Goal: Task Accomplishment & Management: Manage account settings

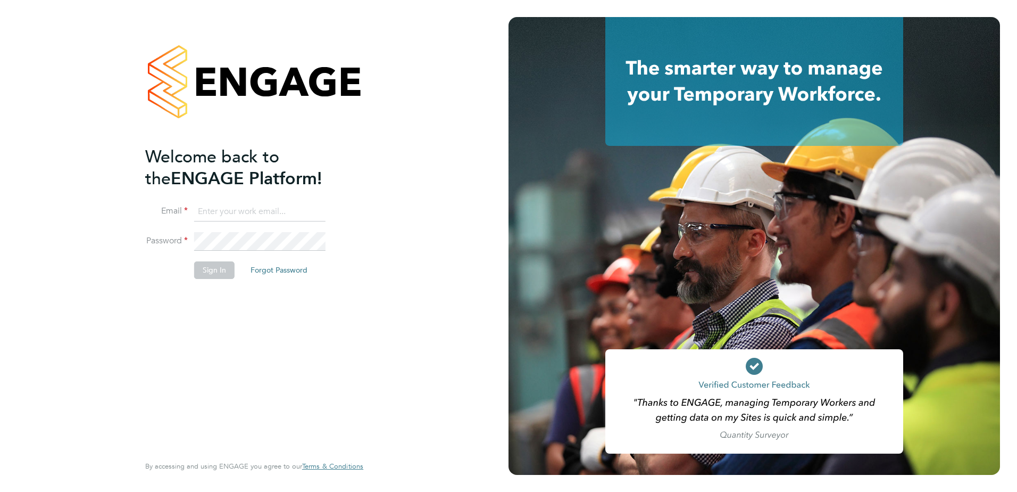
type input "graham.richardson@countrysidepartnerships.com"
click at [215, 275] on button "Sign In" at bounding box center [214, 269] width 40 height 17
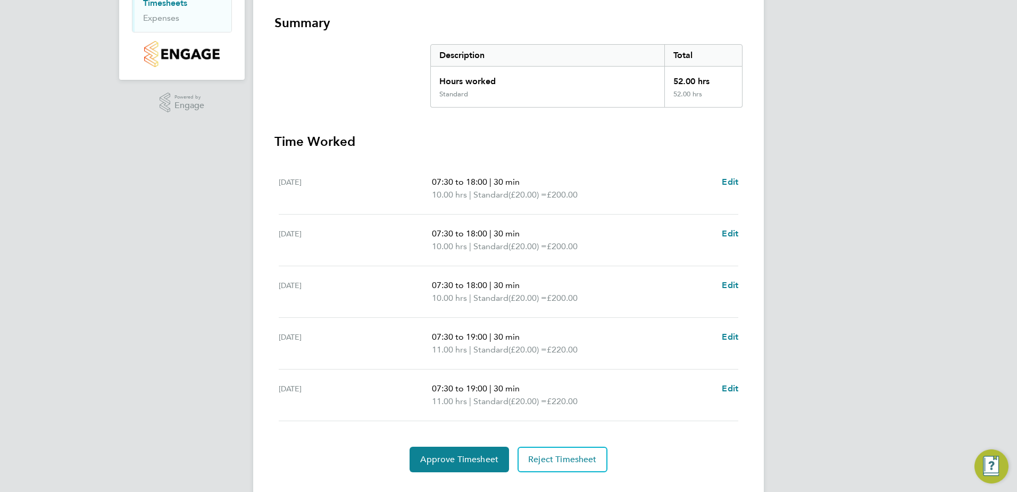
scroll to position [208, 0]
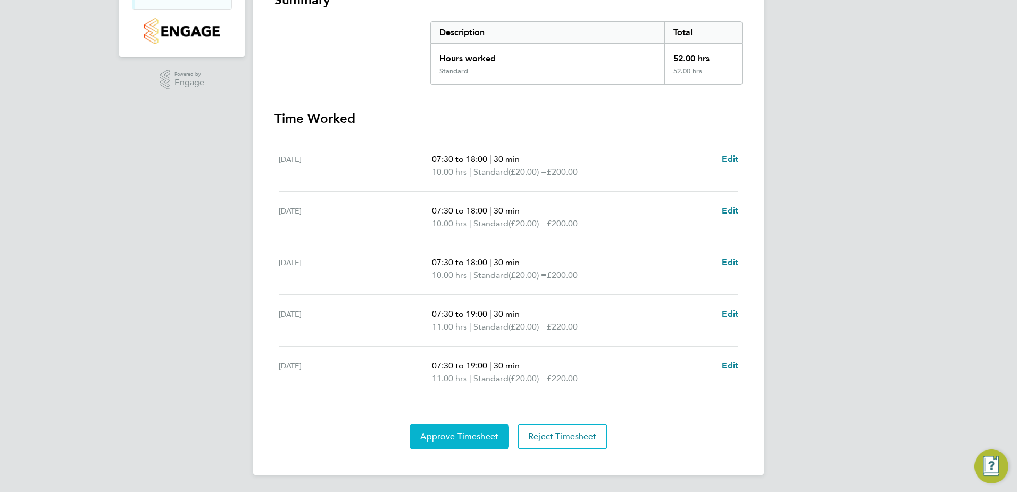
click at [480, 436] on span "Approve Timesheet" at bounding box center [459, 436] width 78 height 11
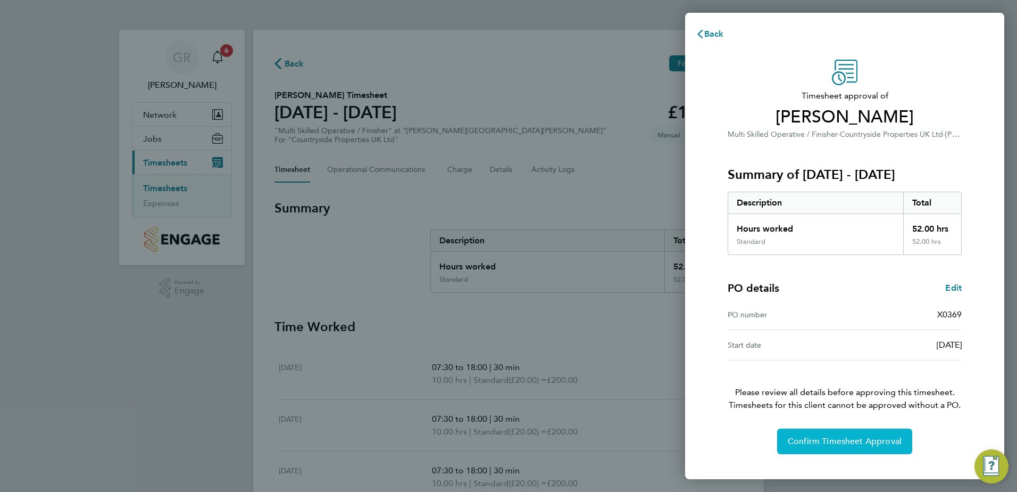
click at [851, 443] on span "Confirm Timesheet Approval" at bounding box center [845, 441] width 114 height 11
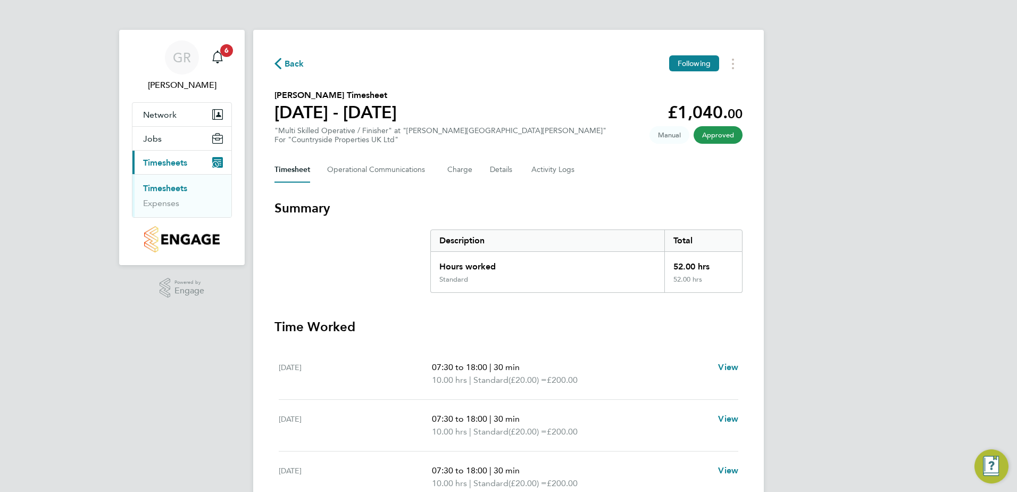
click at [277, 64] on icon "button" at bounding box center [278, 63] width 7 height 11
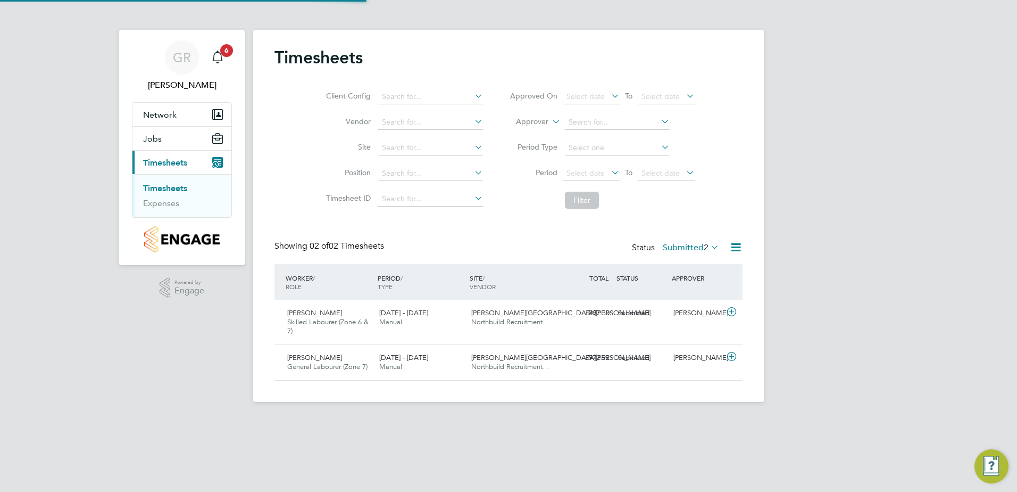
scroll to position [27, 93]
click at [630, 310] on div "Submitted" at bounding box center [641, 313] width 55 height 18
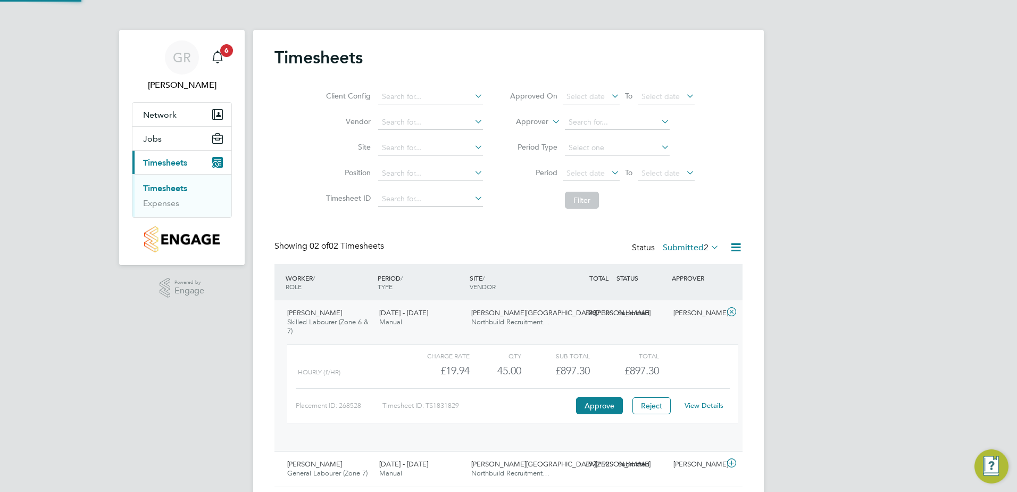
scroll to position [18, 104]
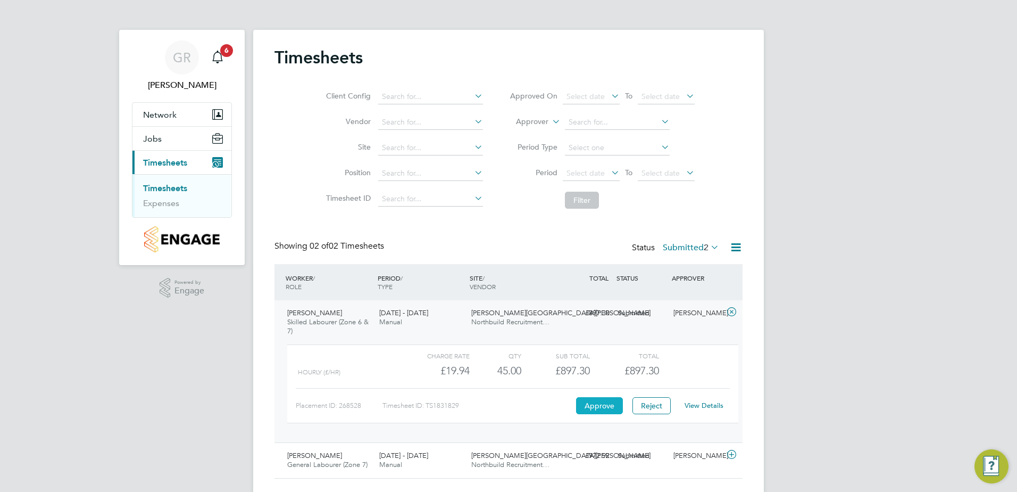
click at [595, 404] on button "Approve" at bounding box center [599, 405] width 47 height 17
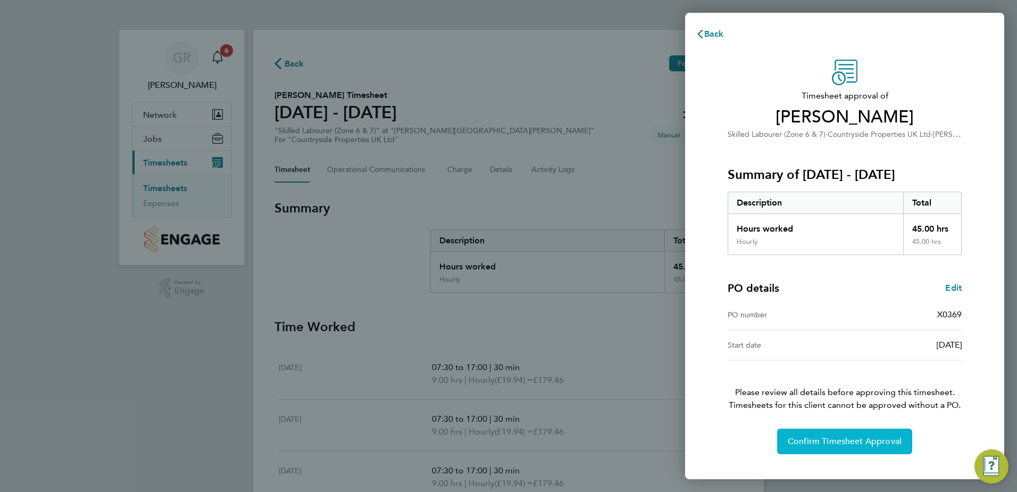
click at [852, 447] on button "Confirm Timesheet Approval" at bounding box center [844, 441] width 135 height 26
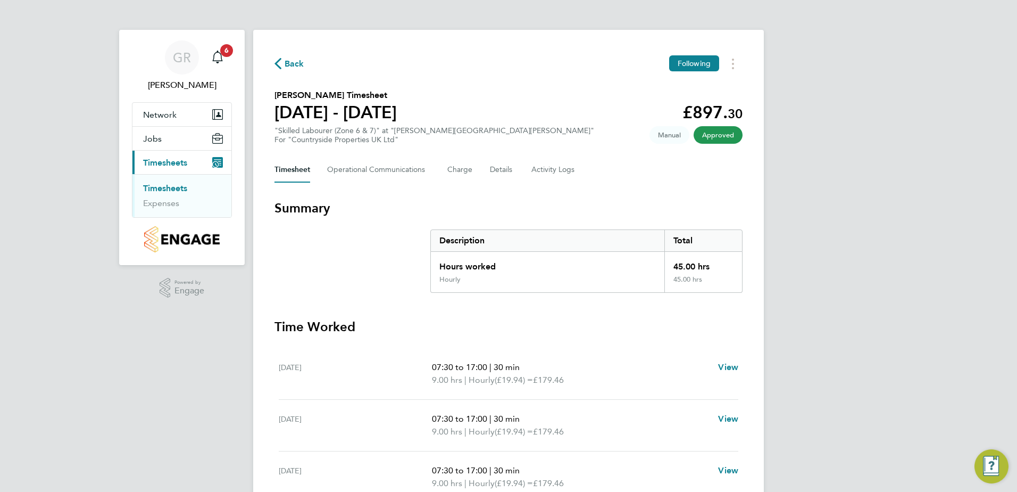
click at [277, 63] on icon "button" at bounding box center [278, 63] width 7 height 11
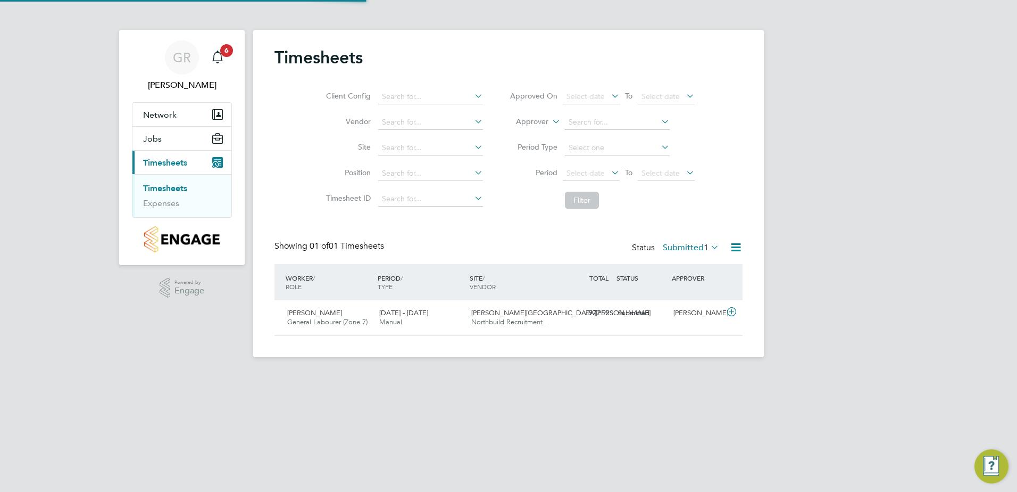
scroll to position [27, 93]
click at [635, 313] on div "Submitted" at bounding box center [641, 313] width 55 height 18
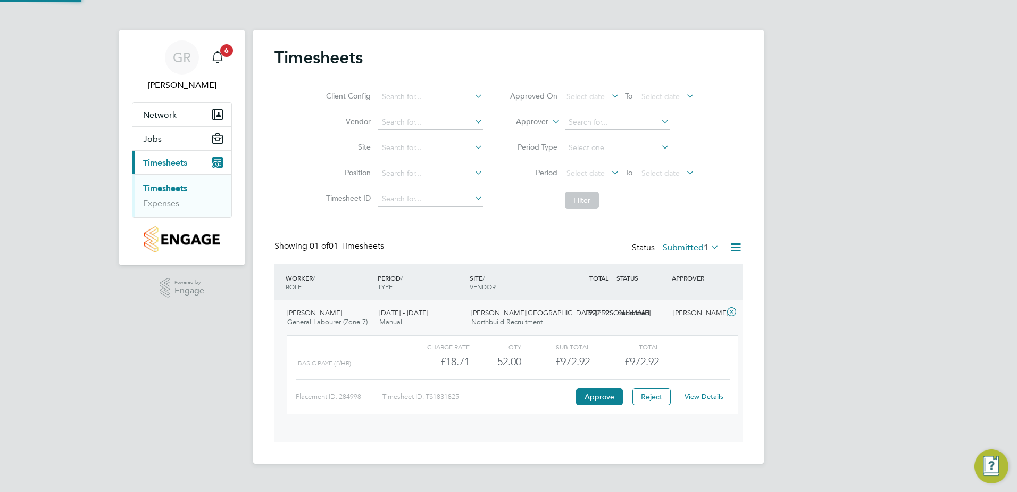
scroll to position [18, 104]
click at [615, 396] on button "Approve" at bounding box center [599, 396] width 47 height 17
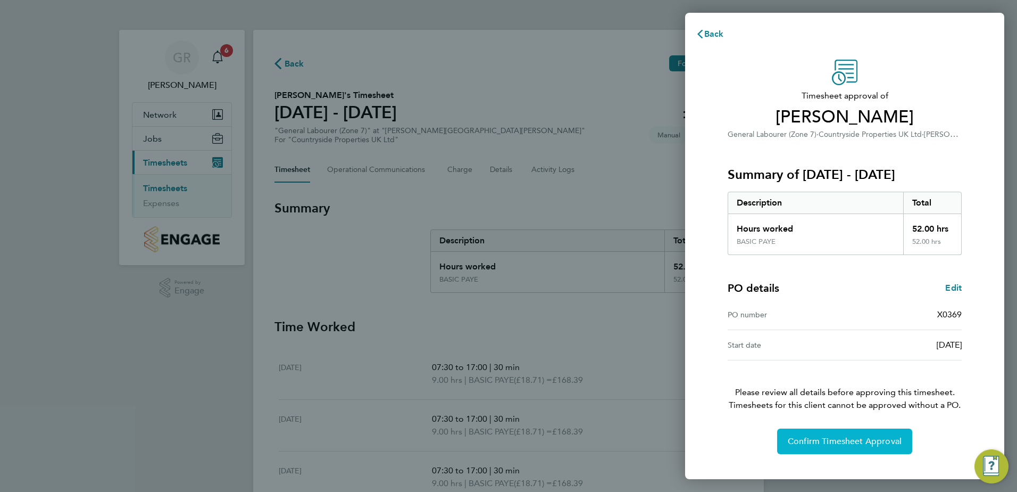
click at [834, 443] on span "Confirm Timesheet Approval" at bounding box center [845, 441] width 114 height 11
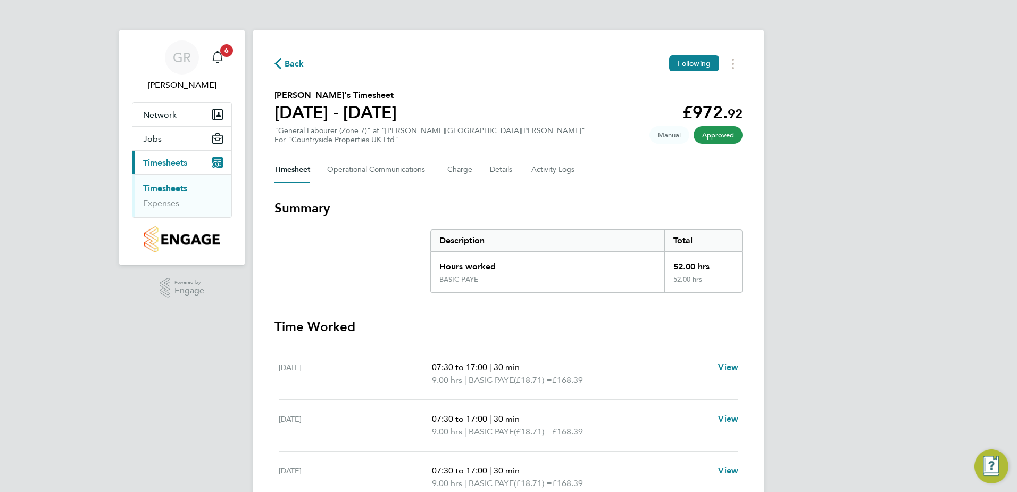
click at [276, 62] on icon "button" at bounding box center [278, 63] width 7 height 11
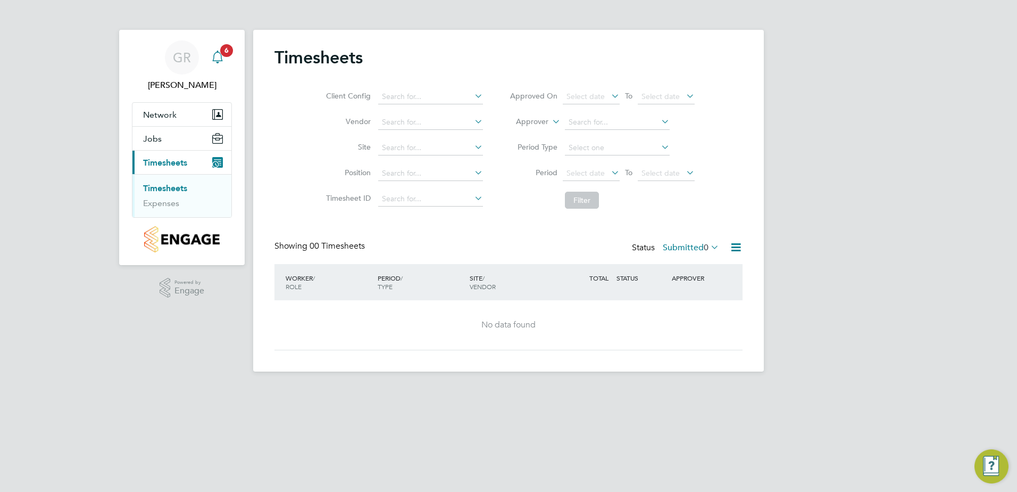
click at [226, 52] on span "6" at bounding box center [226, 50] width 13 height 13
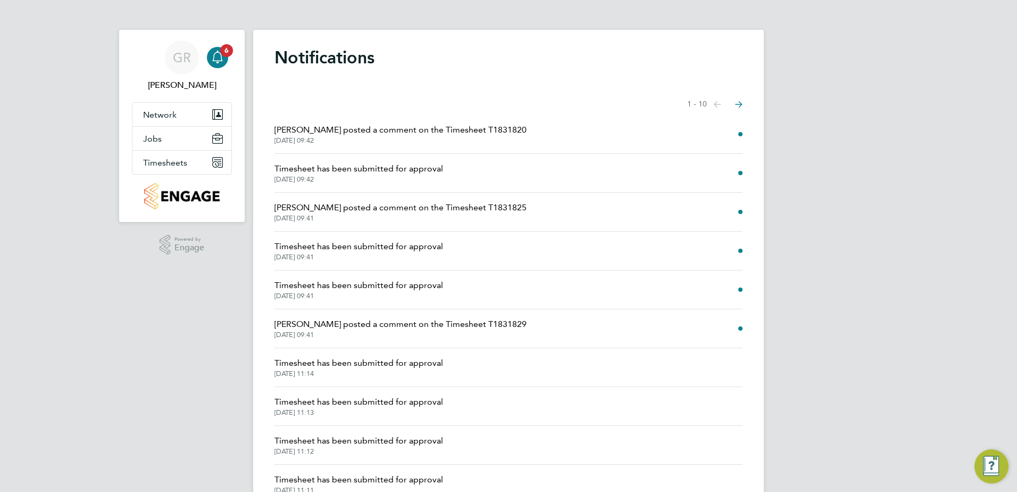
click at [327, 132] on span "Becky Howley posted a comment on the Timesheet T1831820" at bounding box center [401, 129] width 252 height 13
